Goal: Information Seeking & Learning: Find specific fact

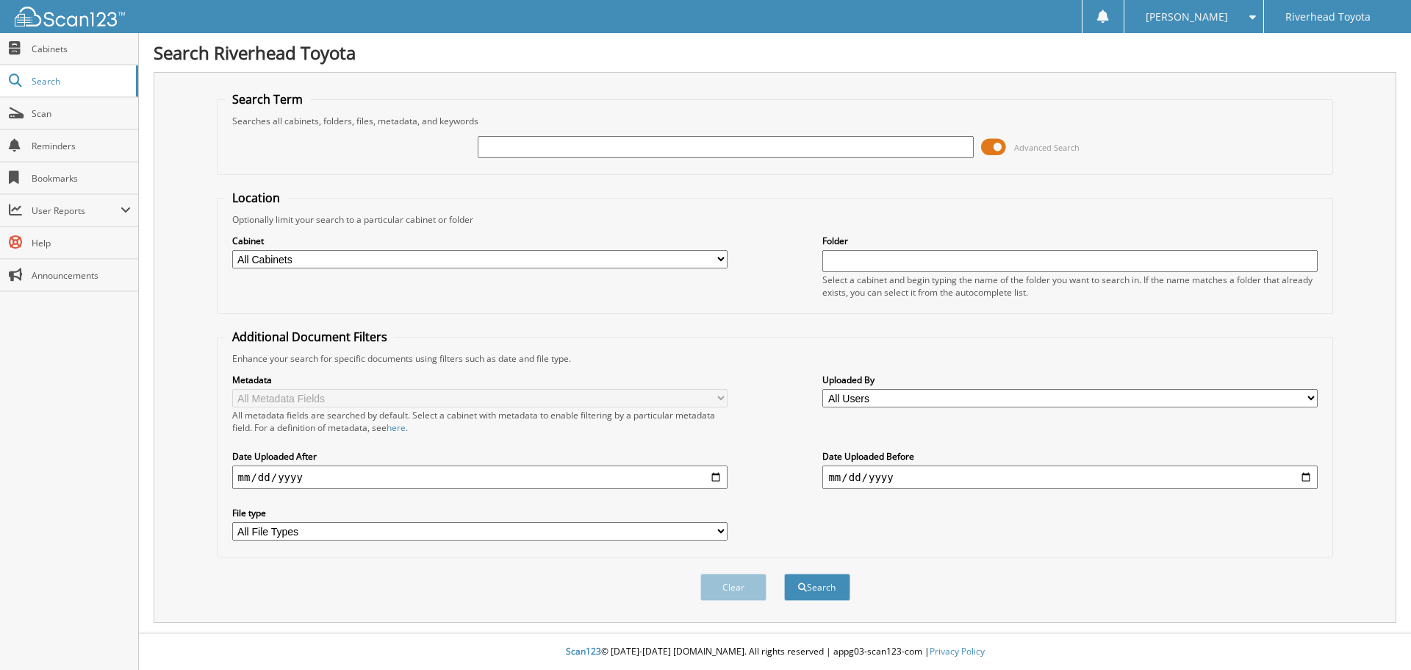
click at [991, 144] on span at bounding box center [993, 147] width 25 height 22
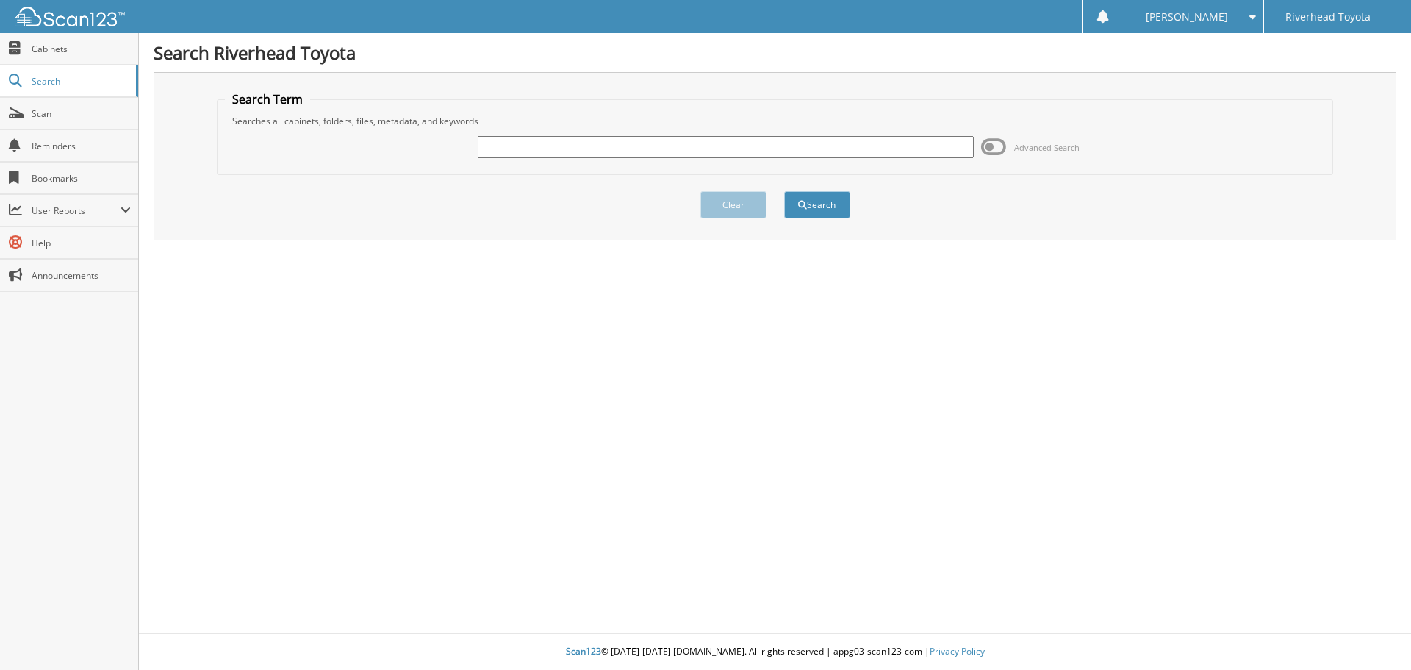
click at [564, 147] on input "text" at bounding box center [725, 147] width 495 height 22
type input "58021"
click at [784, 191] on button "Search" at bounding box center [817, 204] width 66 height 27
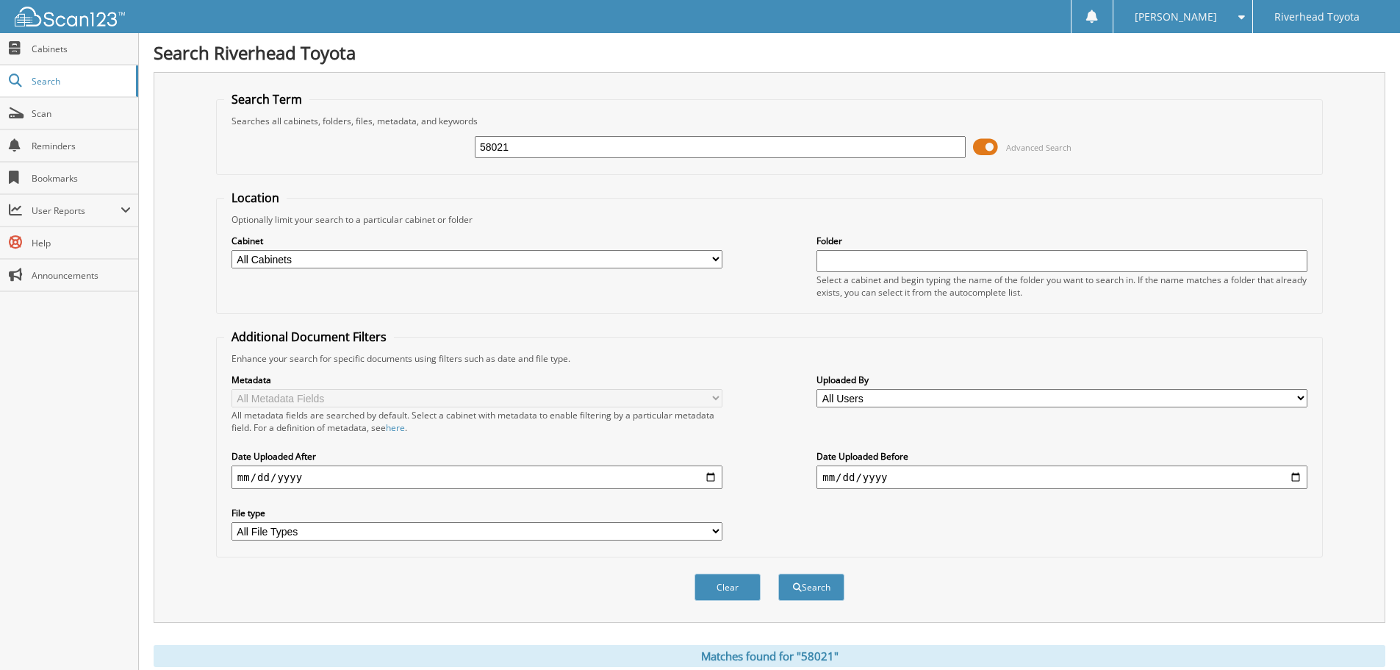
click at [985, 146] on span at bounding box center [985, 147] width 25 height 22
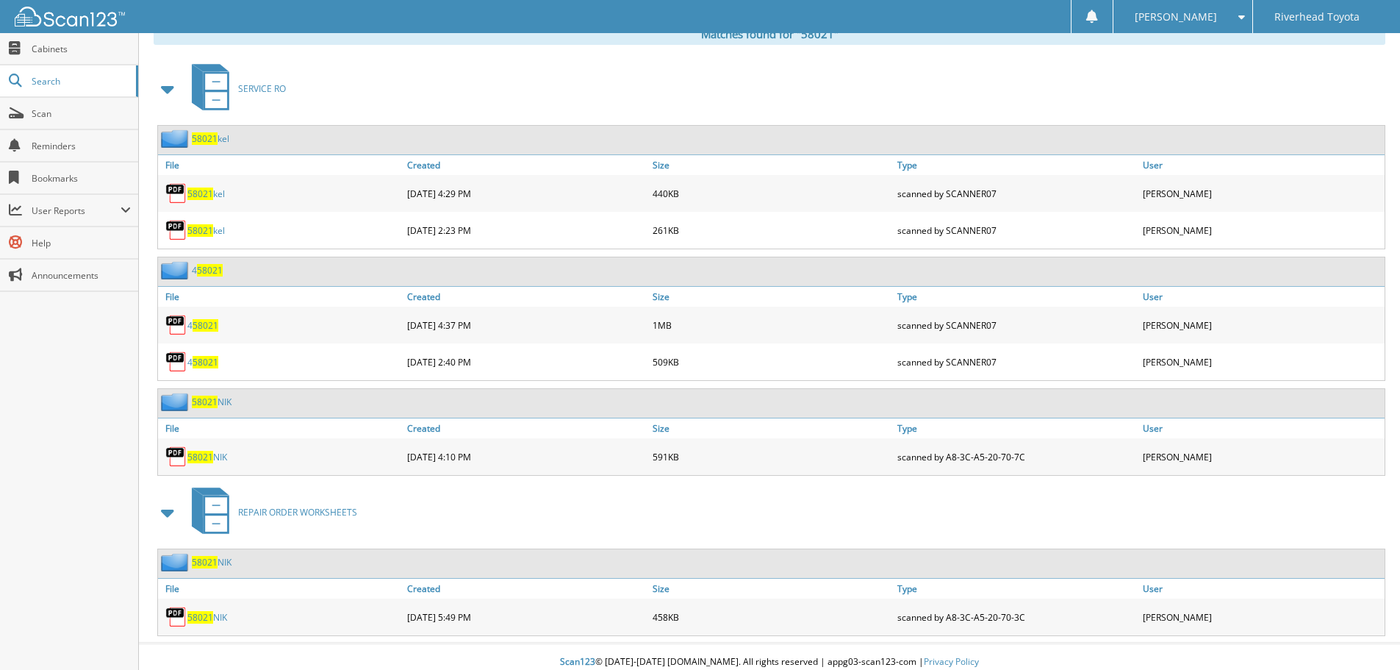
scroll to position [250, 0]
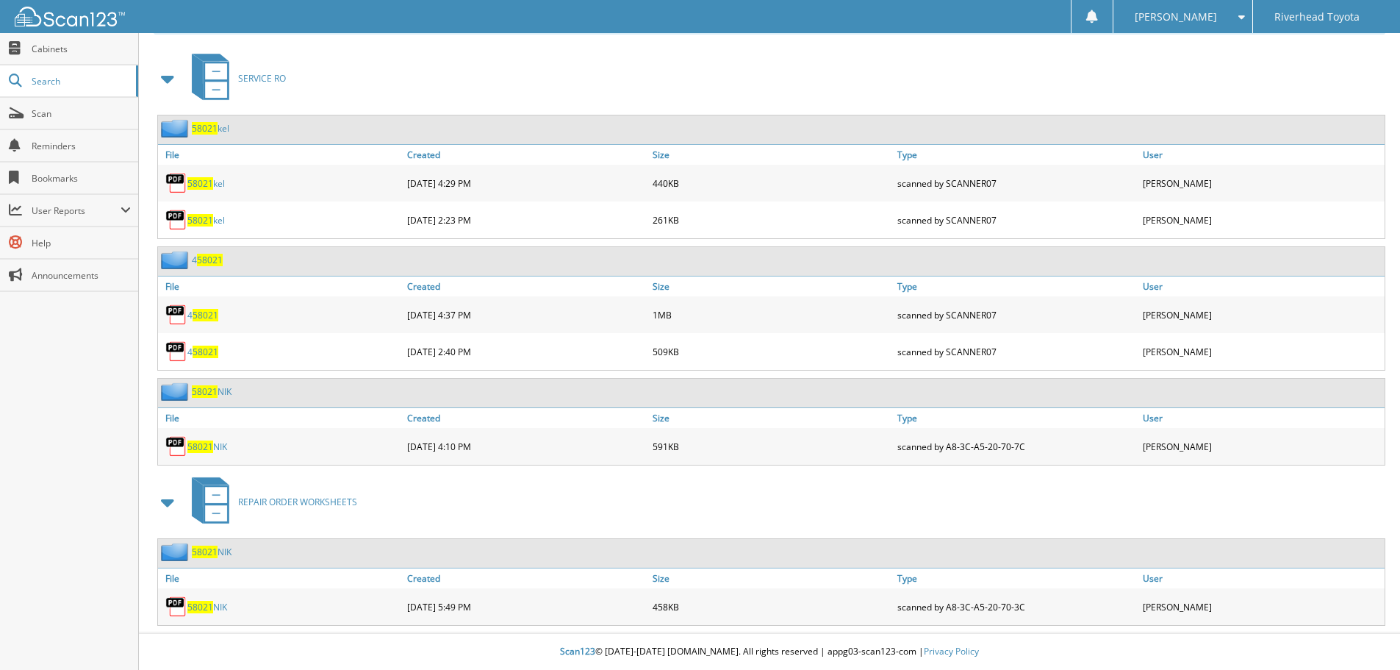
click at [209, 443] on span "58021" at bounding box center [200, 446] width 26 height 12
click at [203, 599] on div "58021 NIK" at bounding box center [280, 606] width 245 height 29
click at [207, 607] on span "58021" at bounding box center [200, 606] width 26 height 12
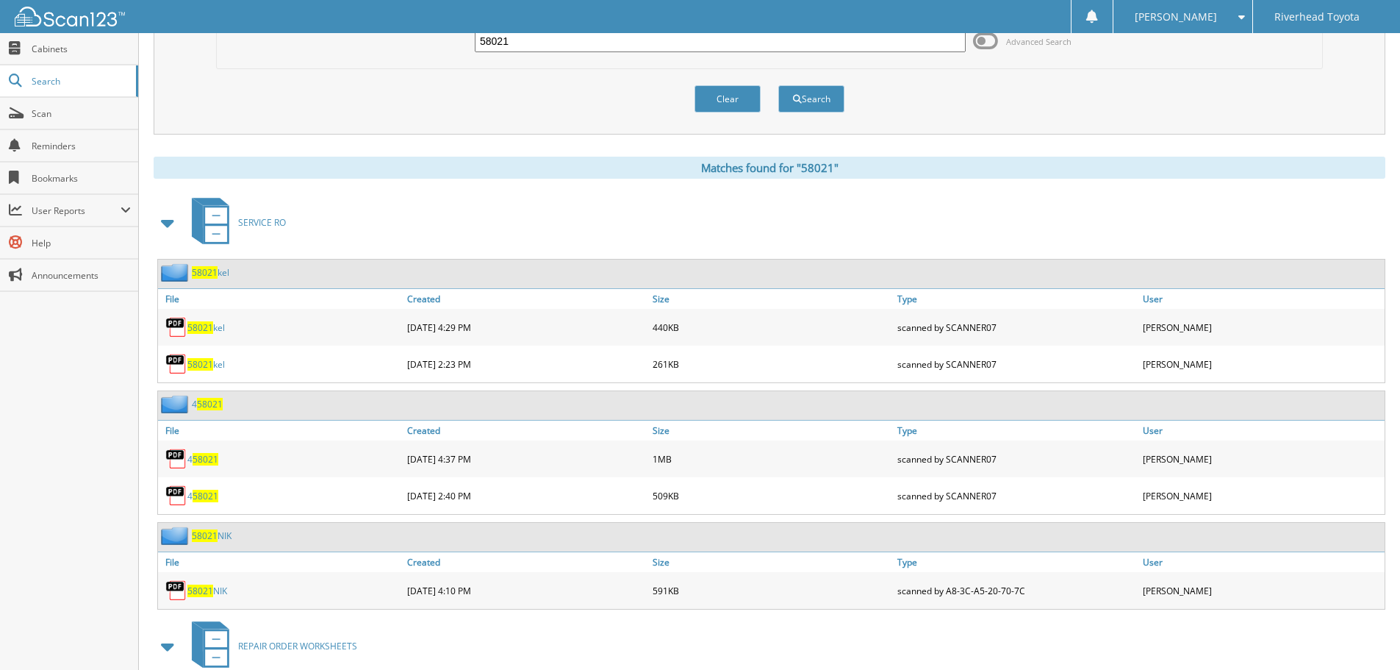
scroll to position [0, 0]
